Goal: Task Accomplishment & Management: Manage account settings

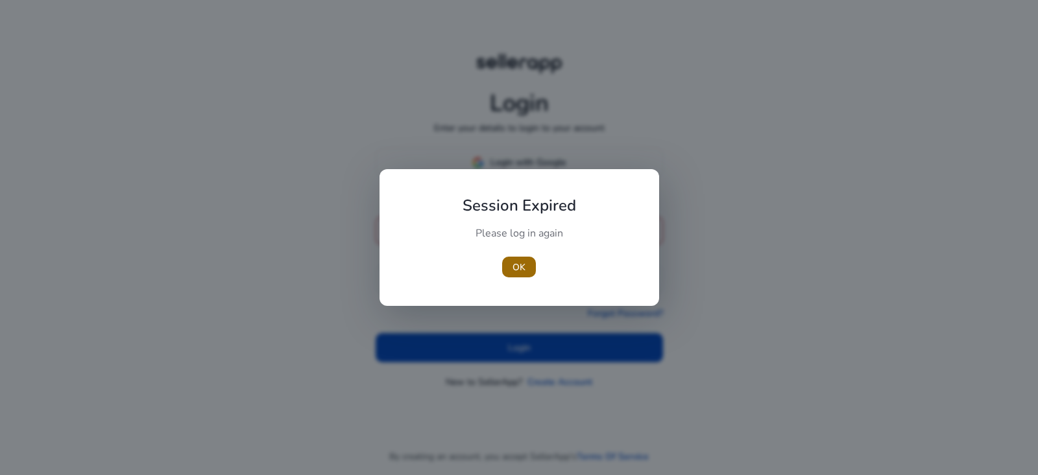
type input "**********"
click at [522, 267] on span "OK" at bounding box center [518, 268] width 13 height 14
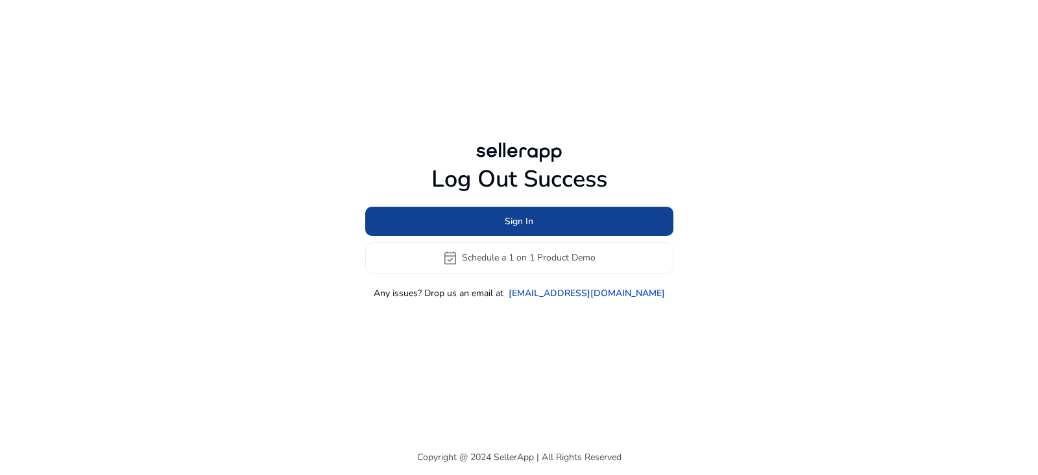
click at [533, 221] on span at bounding box center [519, 221] width 308 height 31
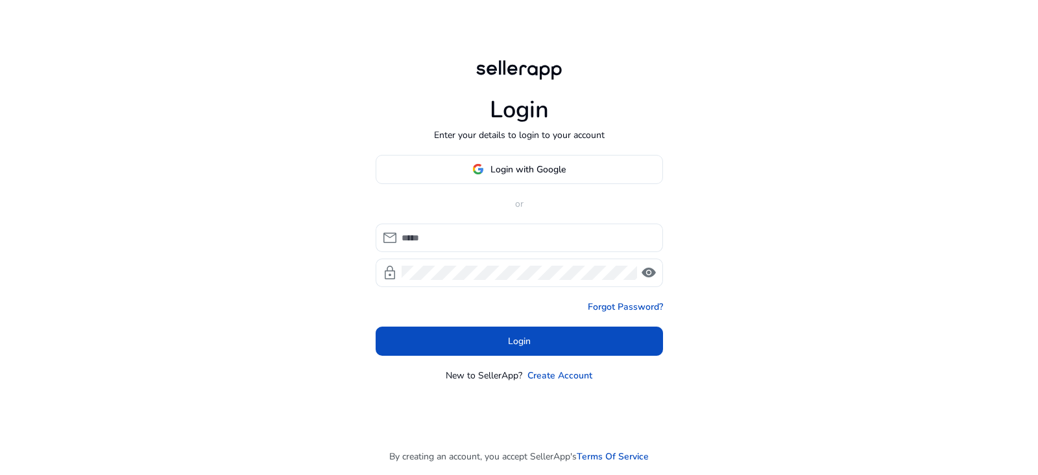
type input "**********"
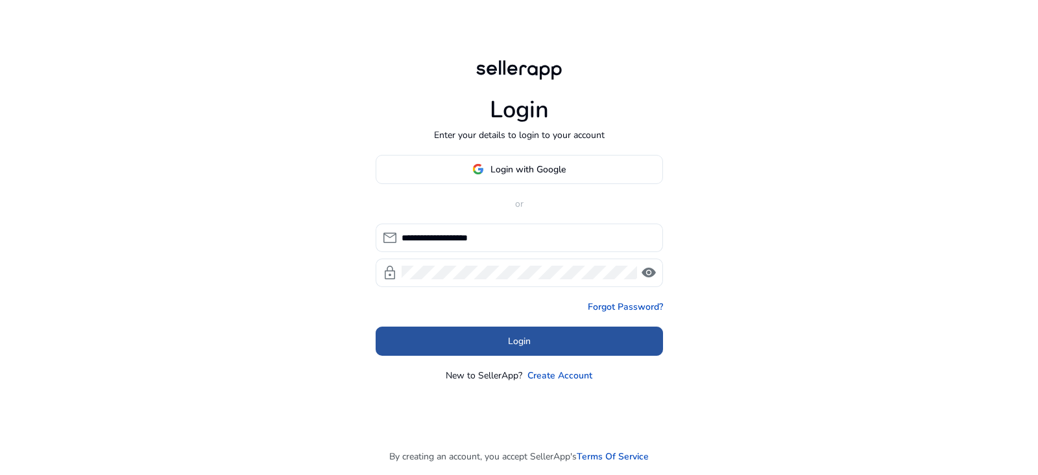
click at [536, 338] on span at bounding box center [518, 341] width 287 height 31
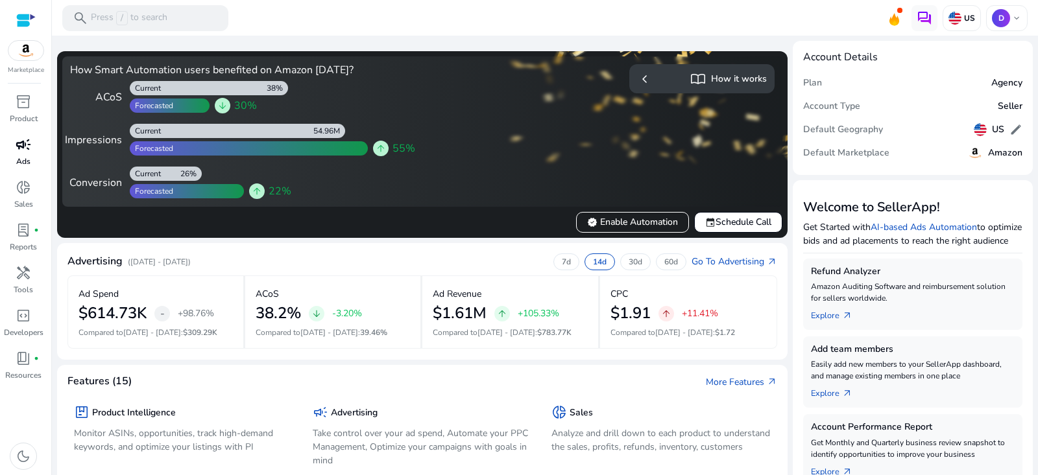
click at [20, 152] on span "campaign" at bounding box center [24, 145] width 16 height 16
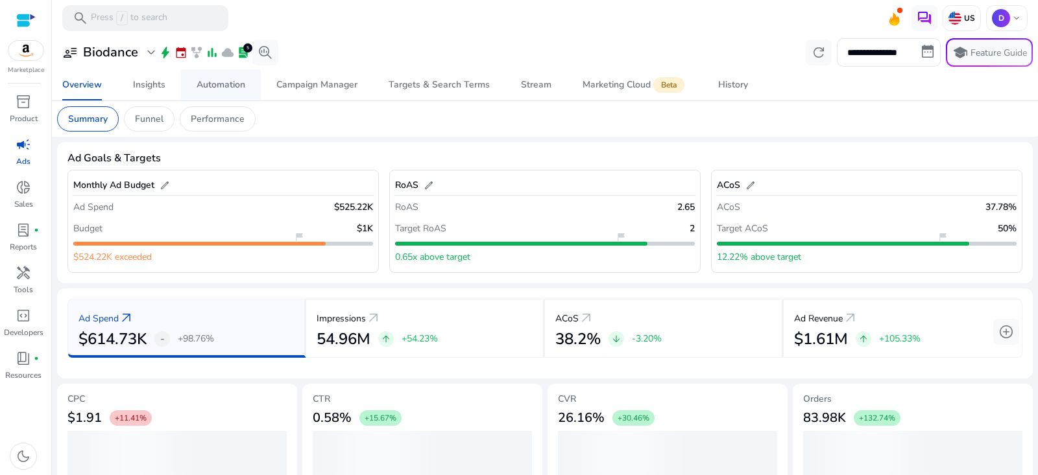
click at [229, 88] on div "Automation" at bounding box center [220, 84] width 49 height 9
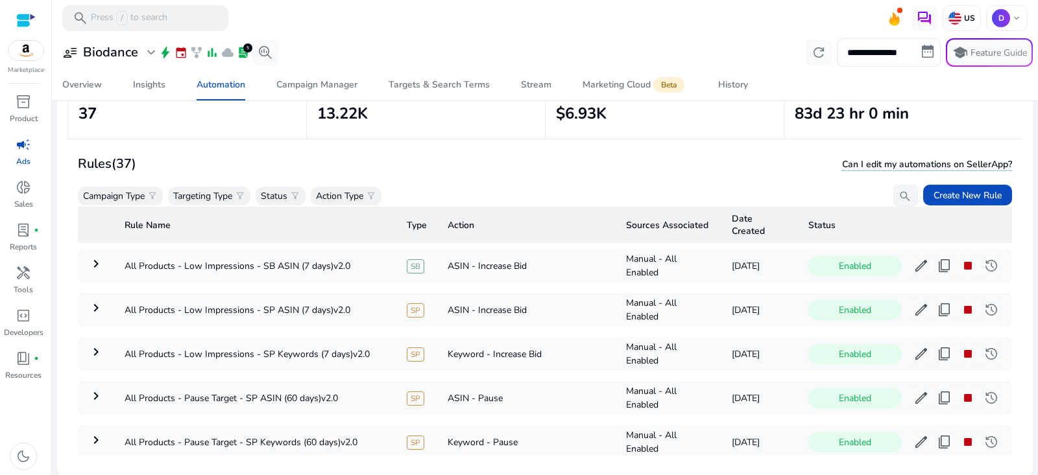
scroll to position [224, 0]
click at [960, 268] on span "stop" at bounding box center [968, 267] width 16 height 16
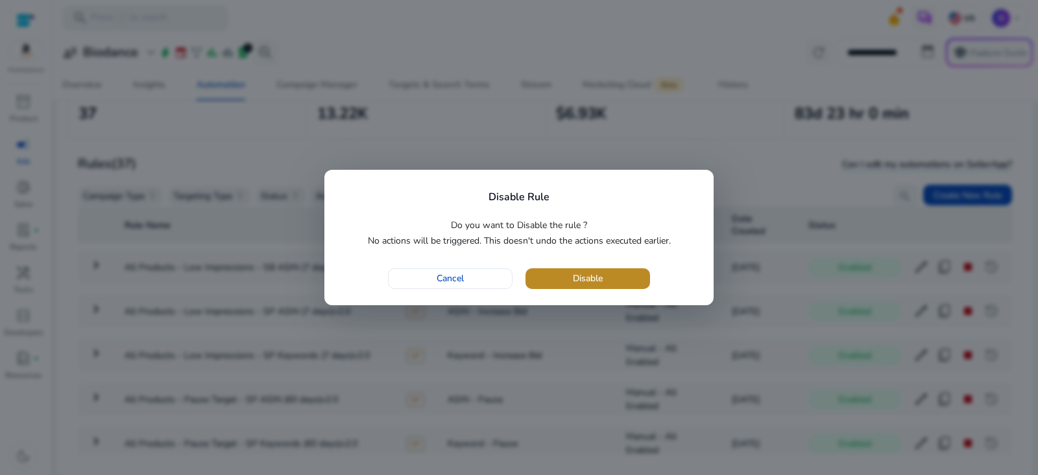
click at [634, 274] on span "button" at bounding box center [587, 278] width 125 height 31
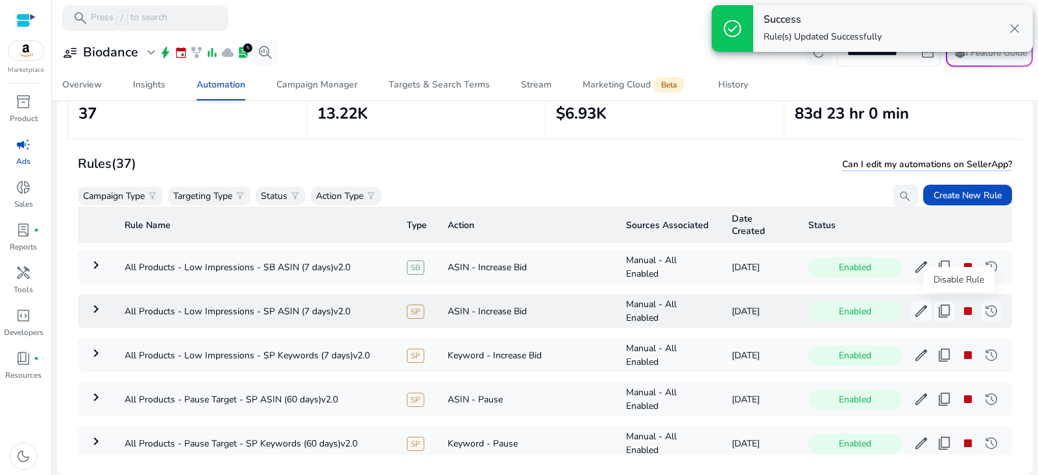
click at [960, 307] on span "stop" at bounding box center [968, 311] width 16 height 16
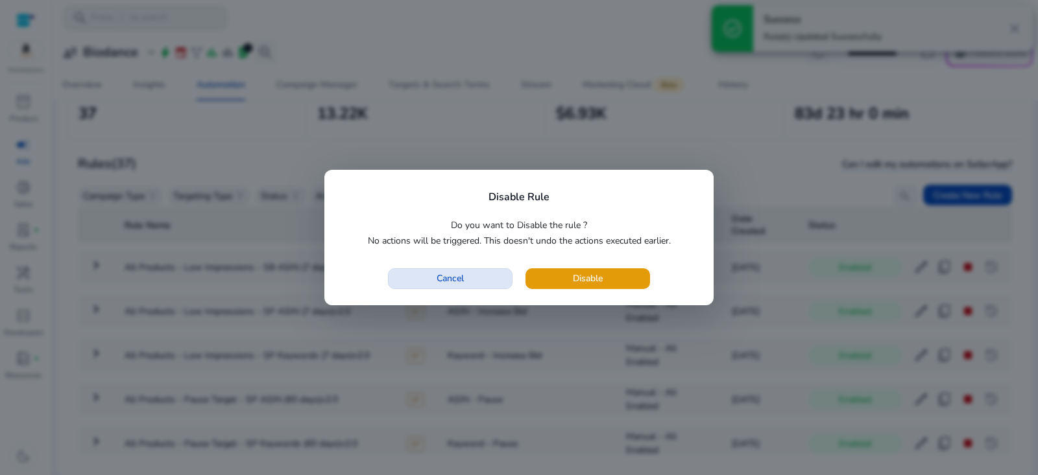
click at [465, 276] on span "button" at bounding box center [449, 278] width 123 height 31
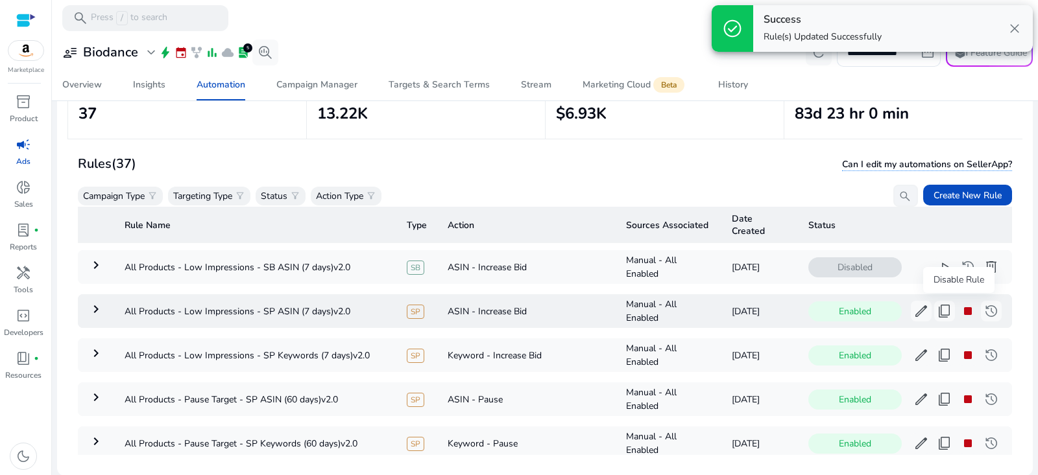
click at [960, 313] on span "stop" at bounding box center [968, 311] width 16 height 16
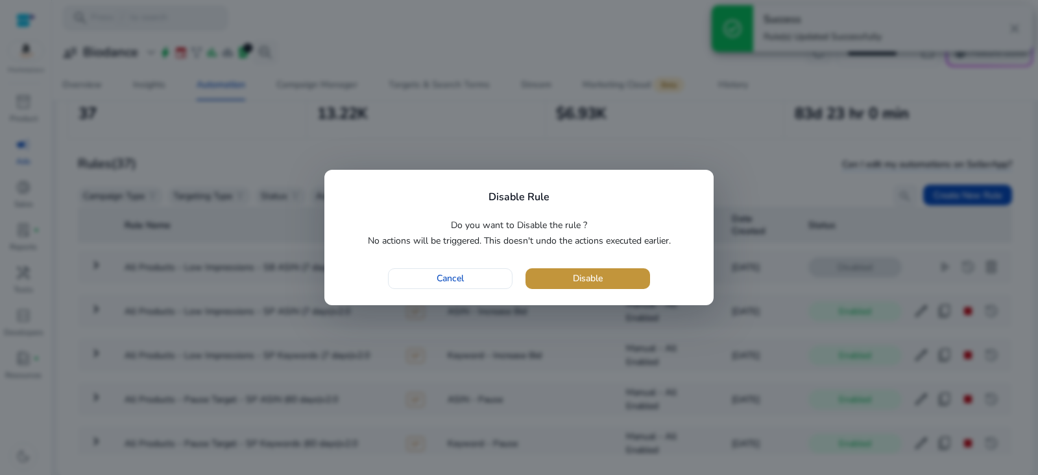
click at [600, 283] on span "Disable" at bounding box center [588, 279] width 30 height 14
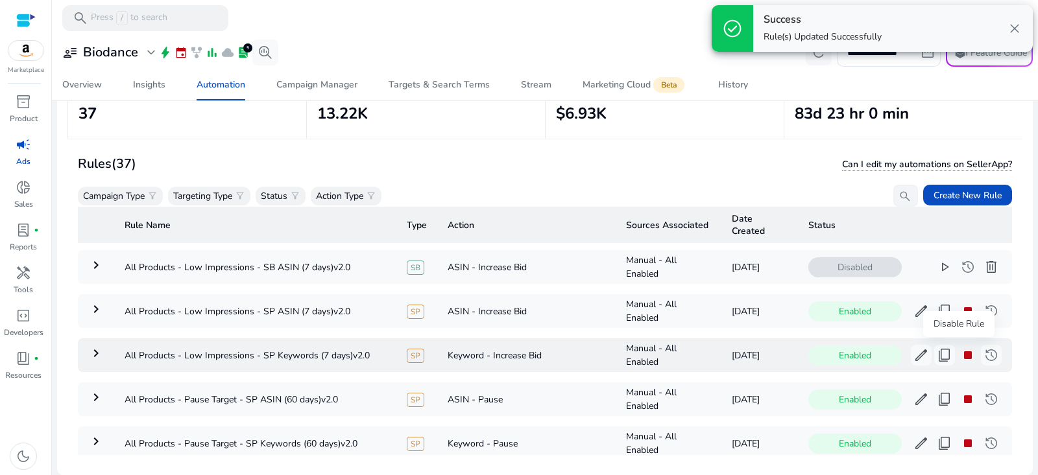
click at [961, 353] on span "stop" at bounding box center [968, 356] width 16 height 16
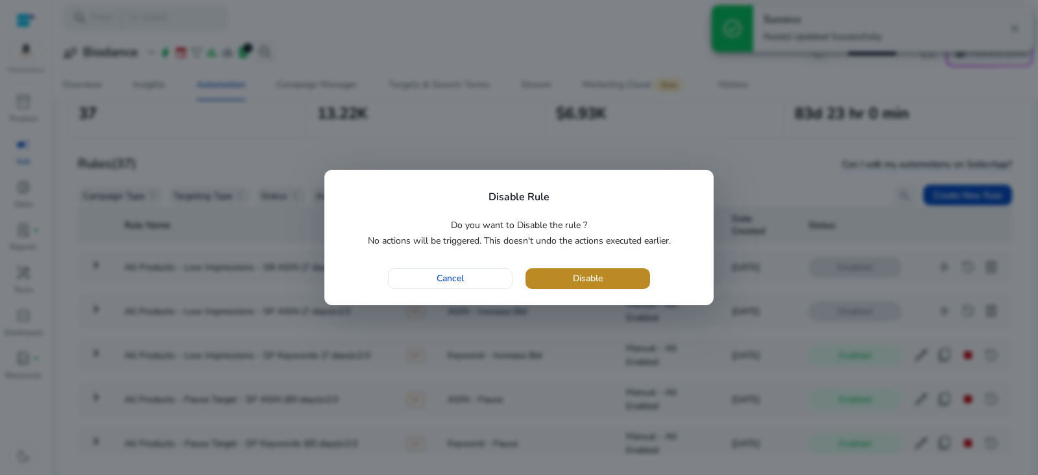
click at [585, 280] on span "Disable" at bounding box center [588, 279] width 30 height 14
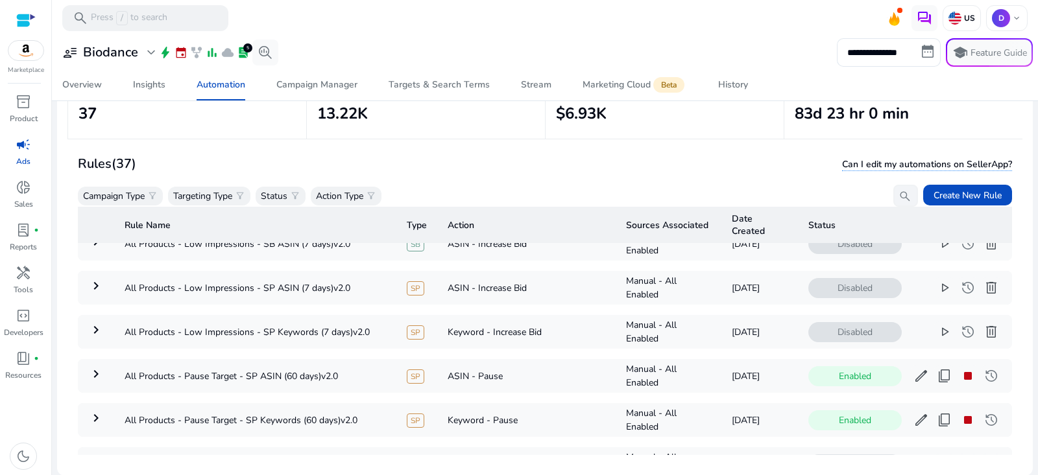
scroll to position [0, 0]
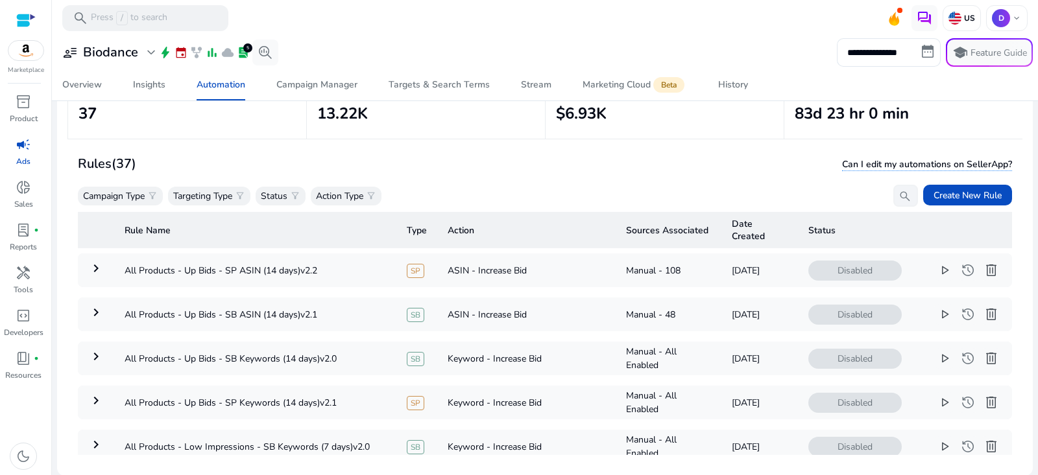
click at [603, 188] on div "Campaign Type filter_alt Targeting Type filter_alt Status filter_alt Action Typ…" at bounding box center [498, 196] width 840 height 22
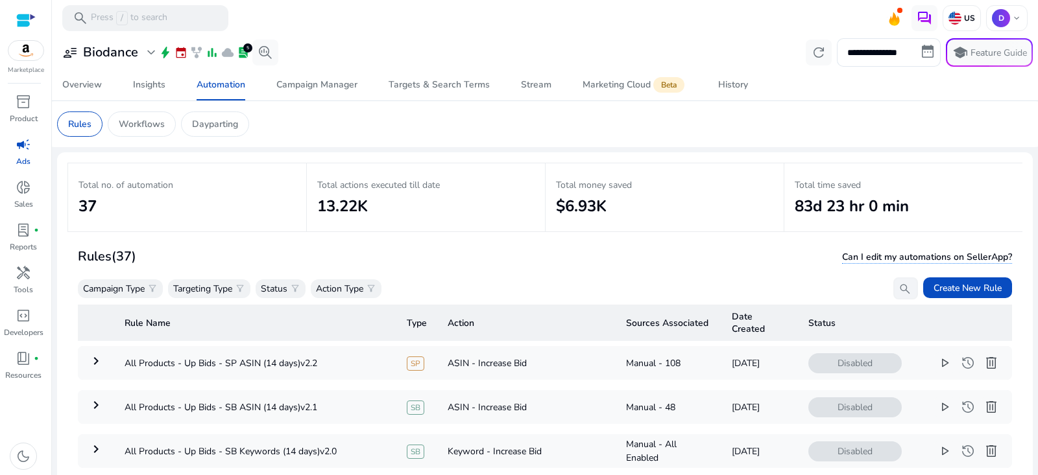
scroll to position [93, 0]
